Goal: Task Accomplishment & Management: Manage account settings

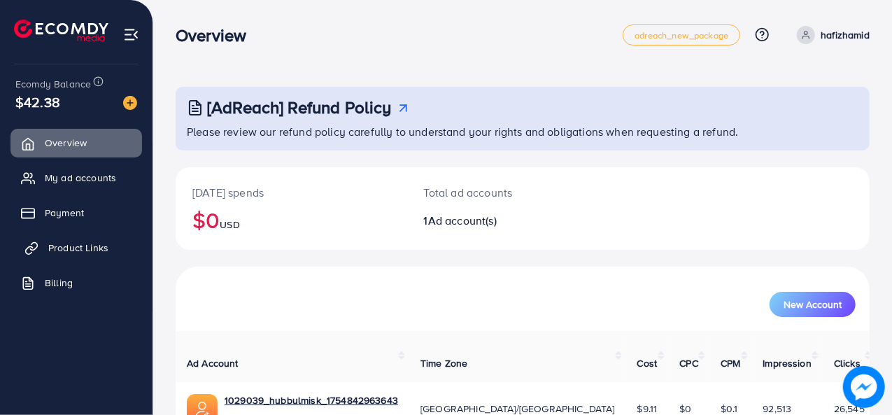
click at [85, 253] on span "Product Links" at bounding box center [78, 248] width 60 height 14
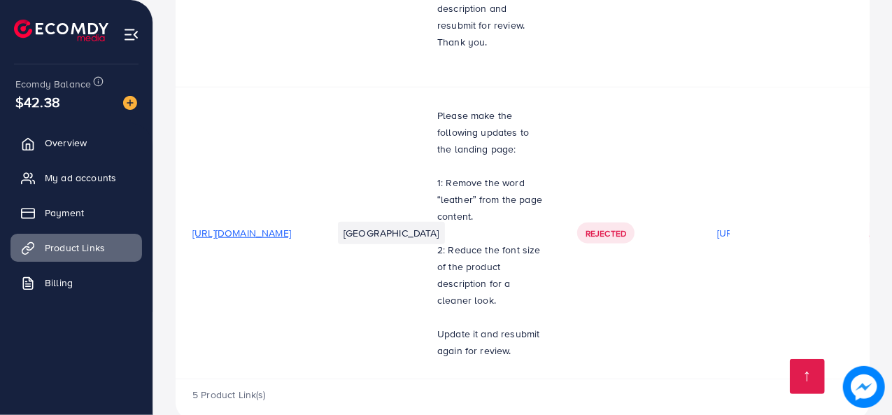
scroll to position [613, 0]
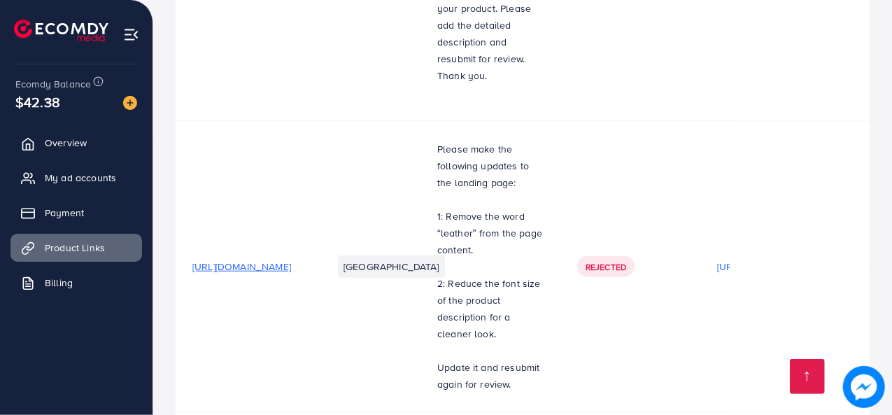
click at [291, 260] on span "https://dreammart.site/products/mini-leather-square-jewellery-box" at bounding box center [241, 267] width 99 height 14
click at [56, 174] on span "My ad accounts" at bounding box center [83, 178] width 71 height 14
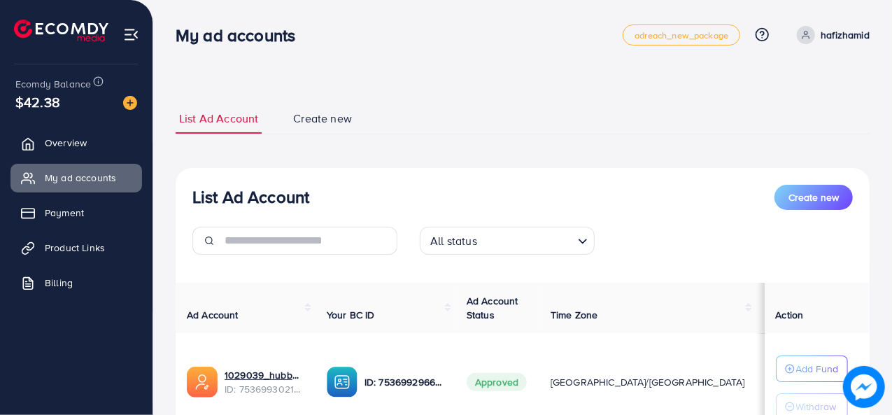
scroll to position [116, 0]
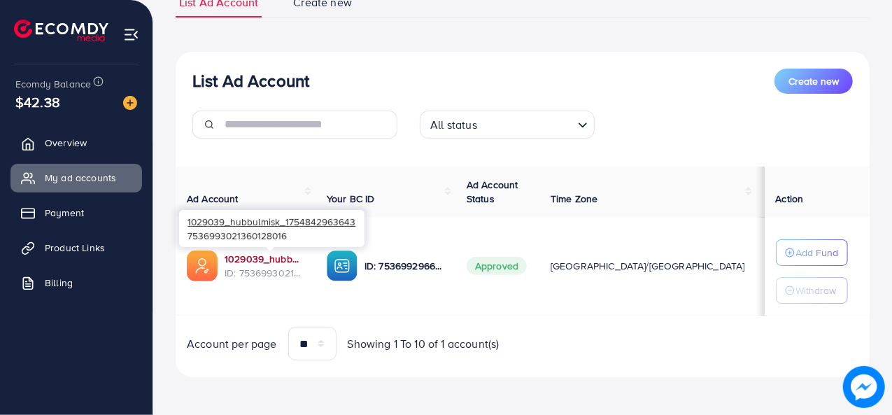
click at [273, 258] on link "1029039_hubbulmisk_1754842963643" at bounding box center [265, 259] width 80 height 14
click at [272, 255] on link "1029039_hubbulmisk_1754842963643" at bounding box center [265, 259] width 80 height 14
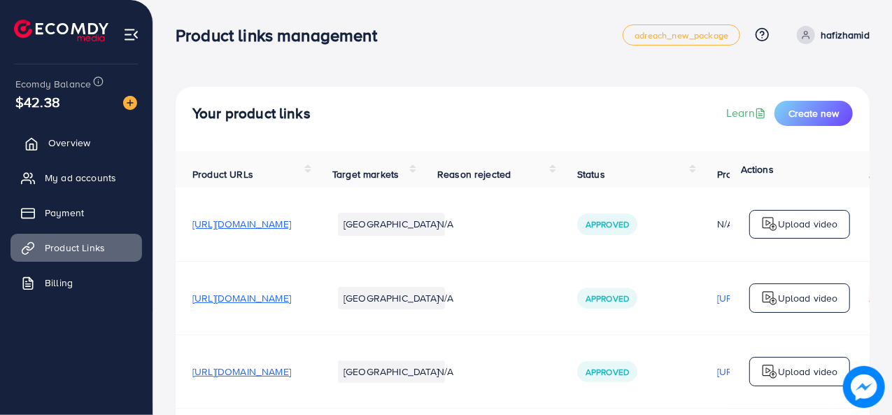
click at [97, 139] on link "Overview" at bounding box center [76, 143] width 132 height 28
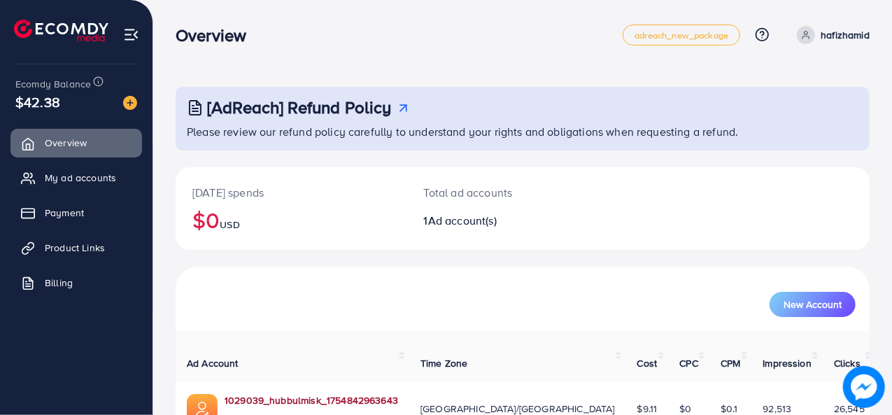
click at [329, 393] on link "1029039_hubbulmisk_1754842963643" at bounding box center [312, 400] width 174 height 14
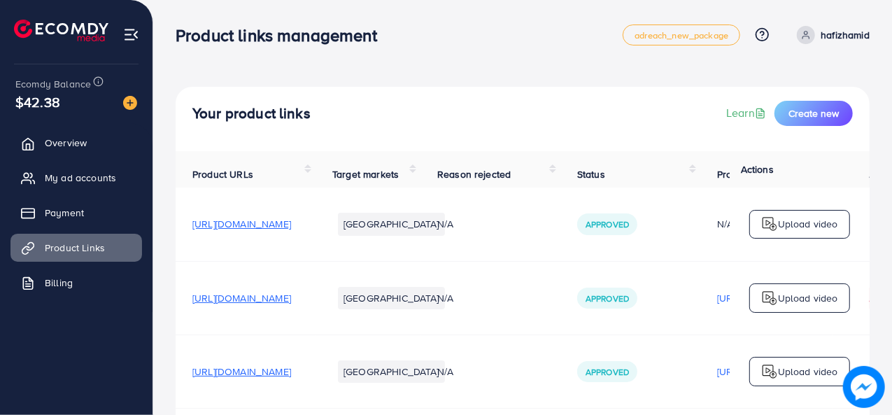
click at [821, 33] on p "hafizhamid" at bounding box center [845, 35] width 49 height 17
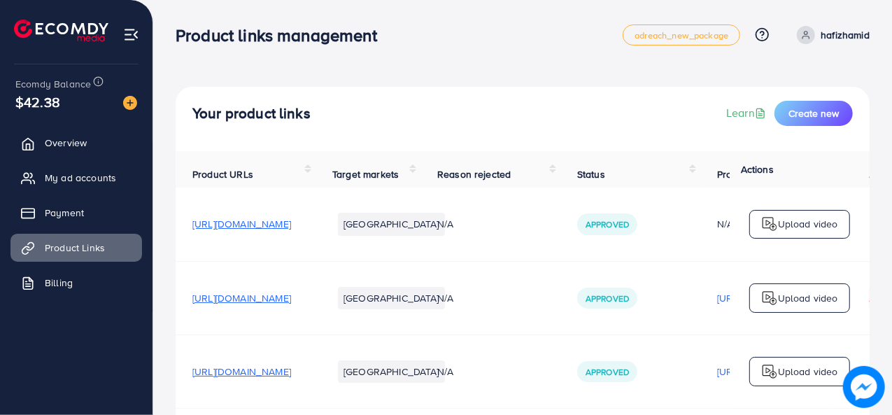
click at [813, 34] on span at bounding box center [806, 35] width 18 height 18
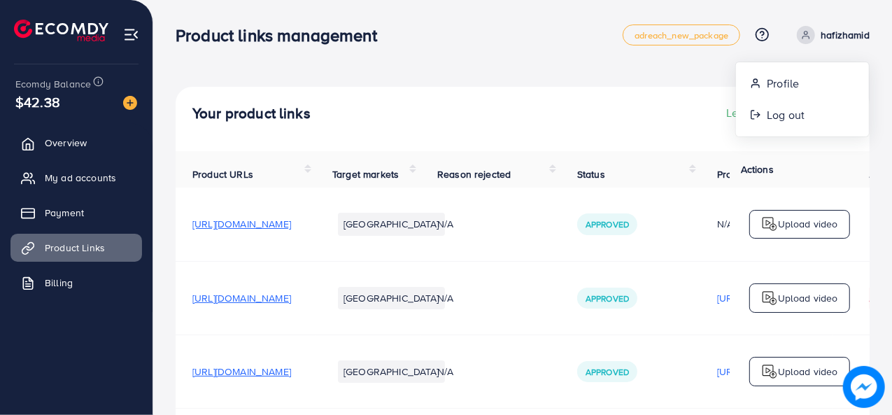
click at [540, 91] on div "Your product links Learn Create new" at bounding box center [523, 119] width 694 height 64
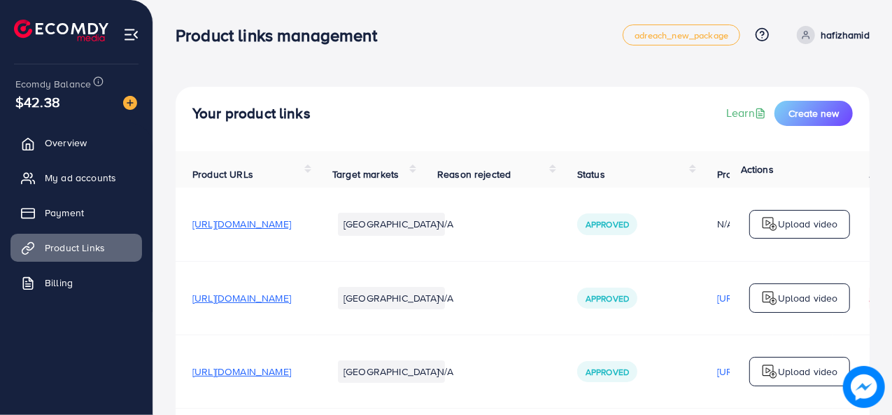
click at [812, 34] on span at bounding box center [806, 35] width 18 height 18
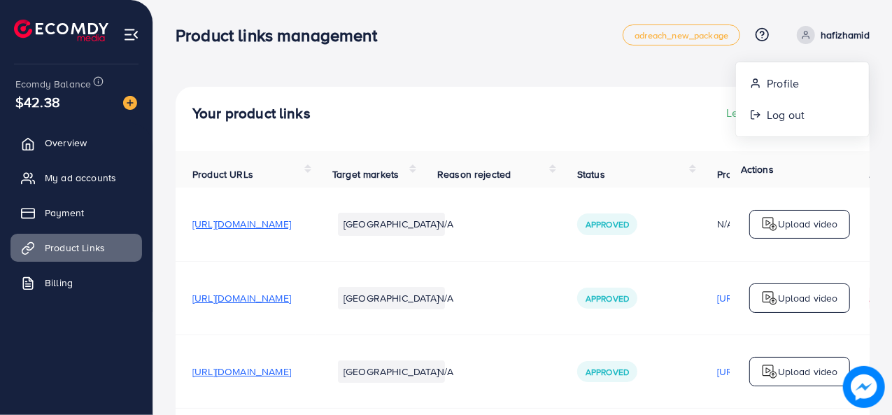
click at [690, 57] on nav "Product links management adreach_new_package Help Center Contact Support Plans …" at bounding box center [523, 35] width 694 height 50
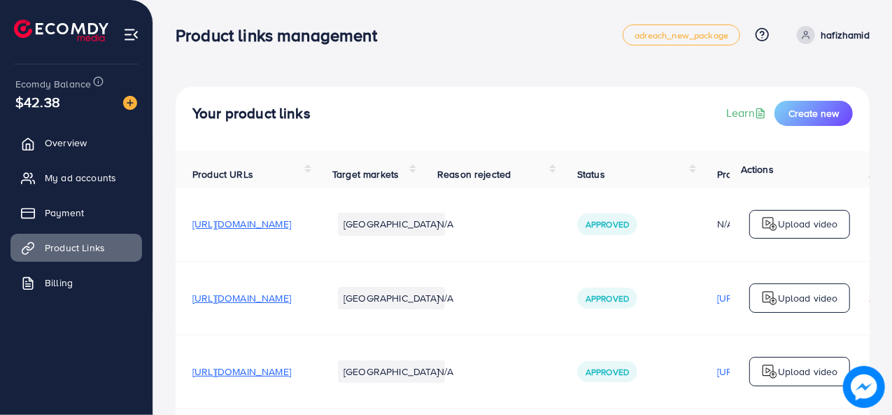
click at [838, 34] on p "hafizhamid" at bounding box center [845, 35] width 49 height 17
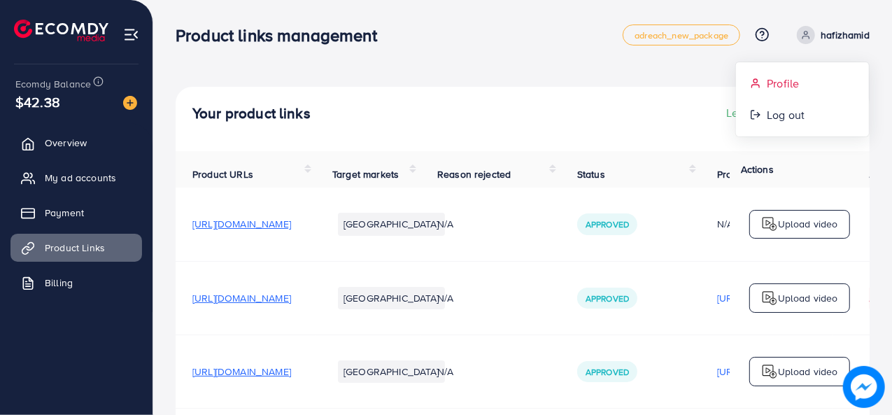
click at [766, 79] on link "Profile" at bounding box center [802, 83] width 133 height 31
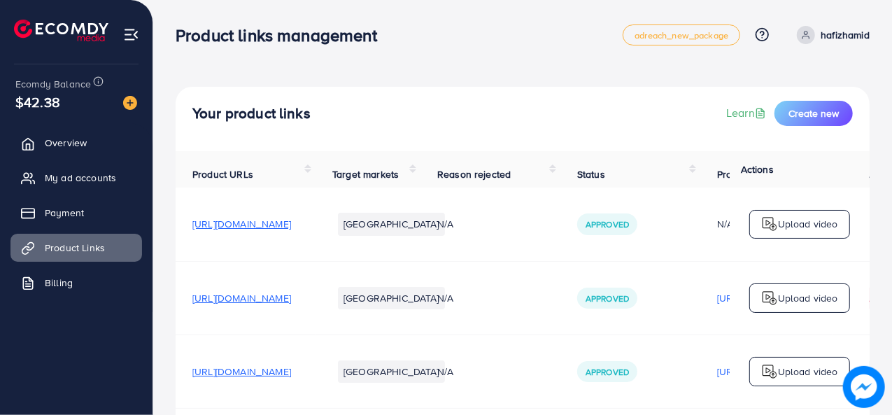
select select "********"
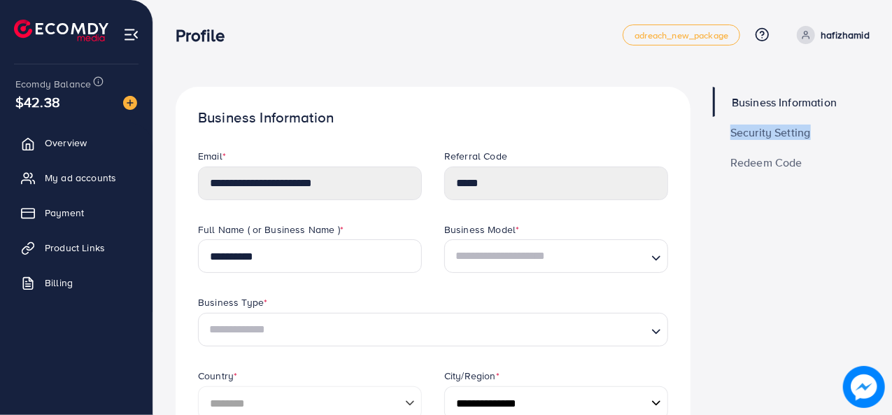
drag, startPoint x: 891, startPoint y: 87, endPoint x: 891, endPoint y: 140, distance: 52.5
click at [597, 27] on div "Profile" at bounding box center [399, 35] width 447 height 20
click at [69, 139] on span "Overview" at bounding box center [69, 143] width 42 height 14
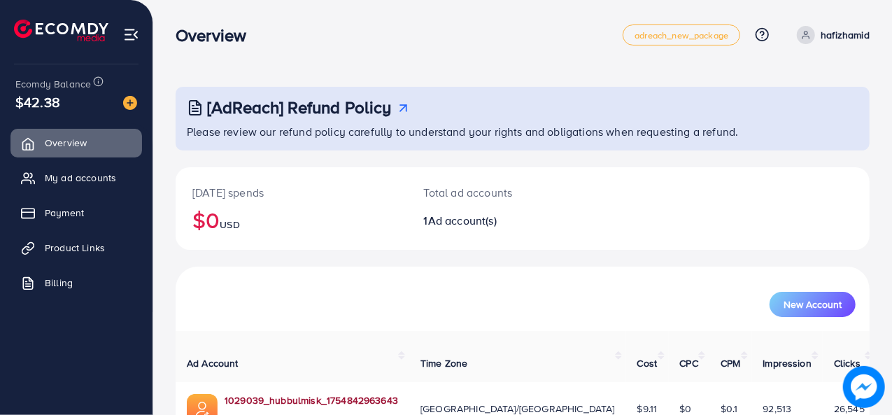
click at [321, 393] on link "1029039_hubbulmisk_1754842963643" at bounding box center [312, 400] width 174 height 14
